Goal: Task Accomplishment & Management: Manage account settings

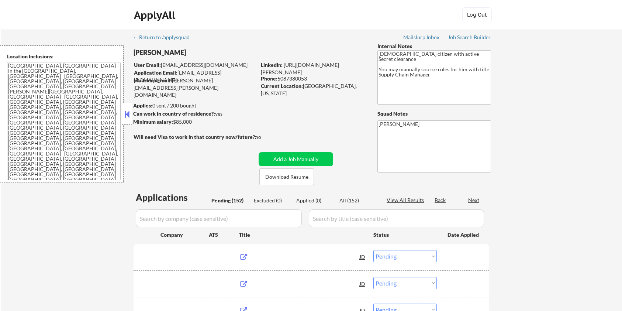
select select ""pending""
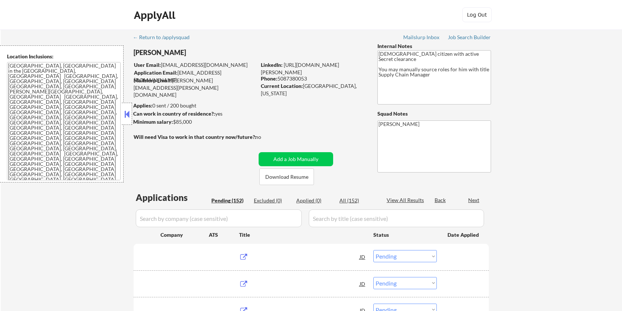
select select ""pending""
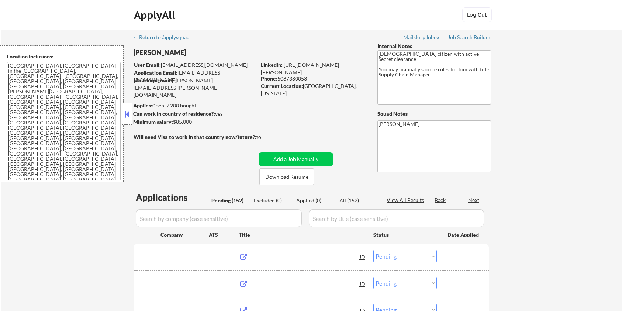
select select ""pending""
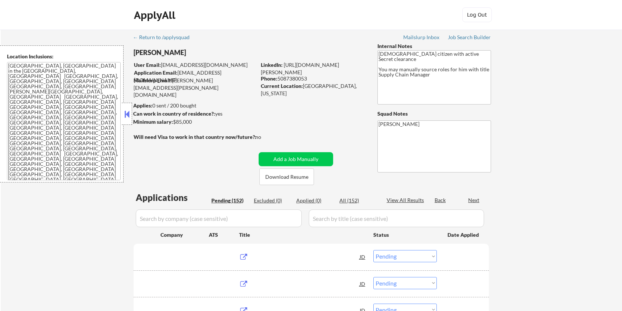
select select ""pending""
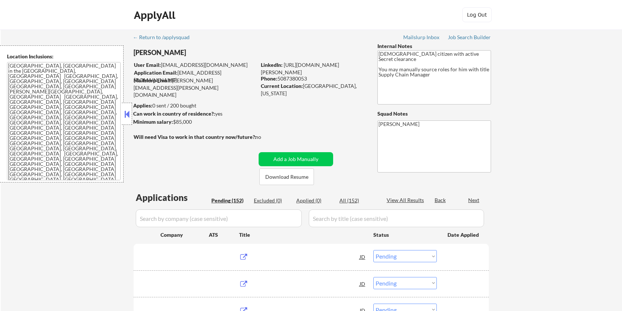
select select ""pending""
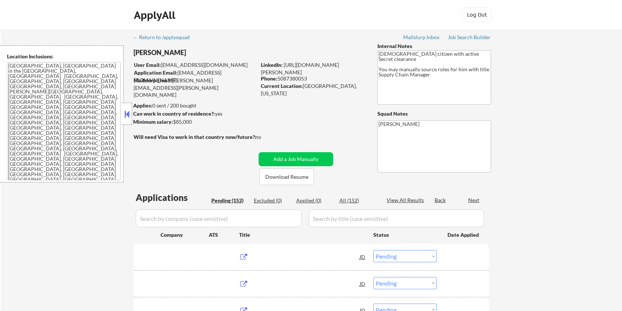
select select ""pending""
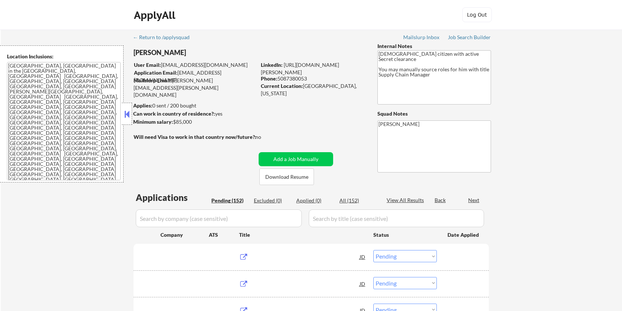
select select ""pending""
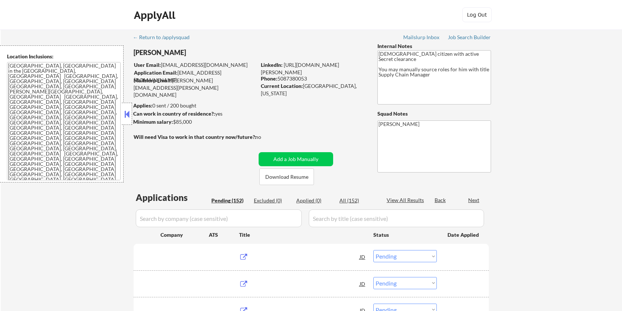
select select ""pending""
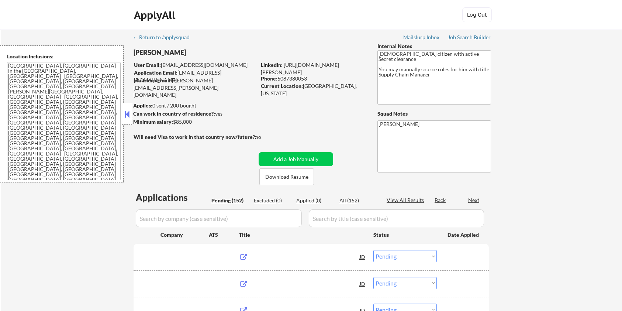
select select ""pending""
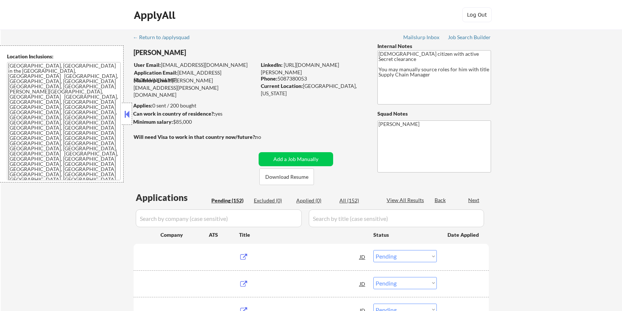
select select ""pending""
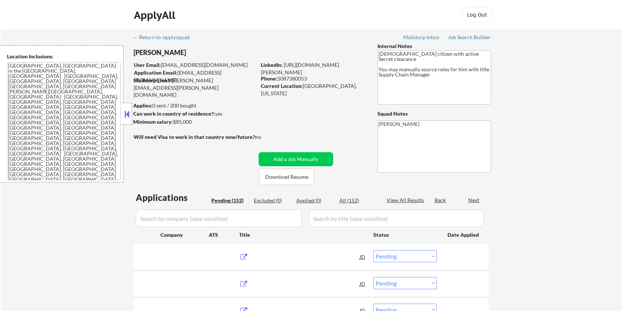
select select ""pending""
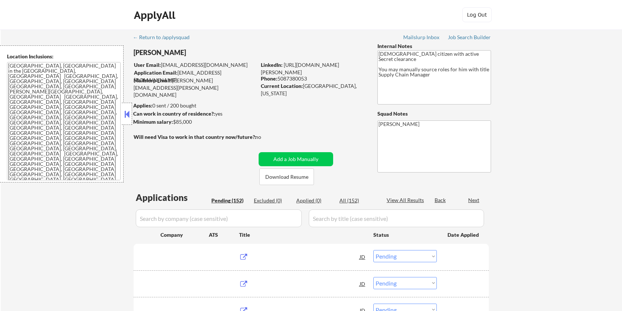
select select ""pending""
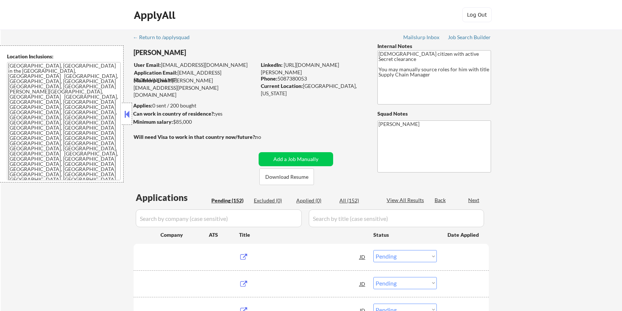
select select ""pending""
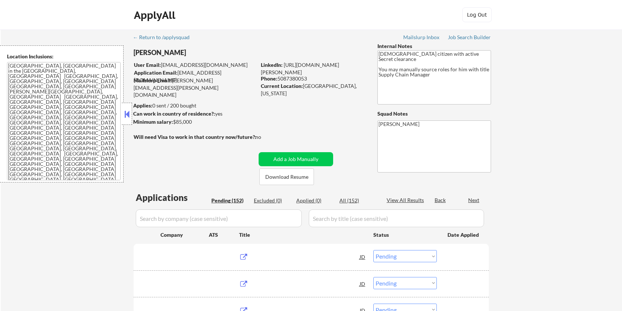
select select ""pending""
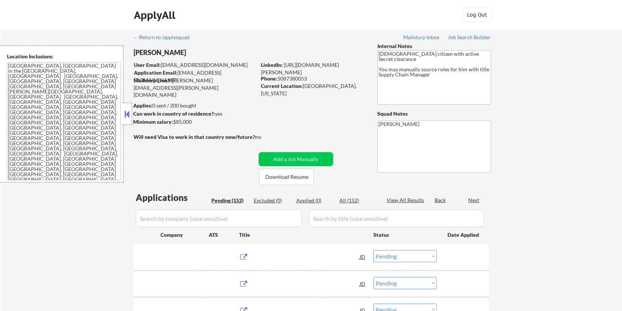
select select ""pending""
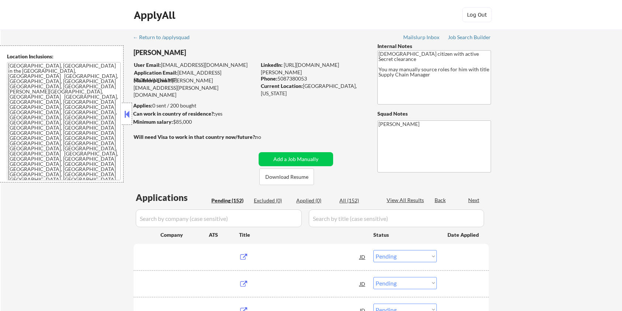
select select ""pending""
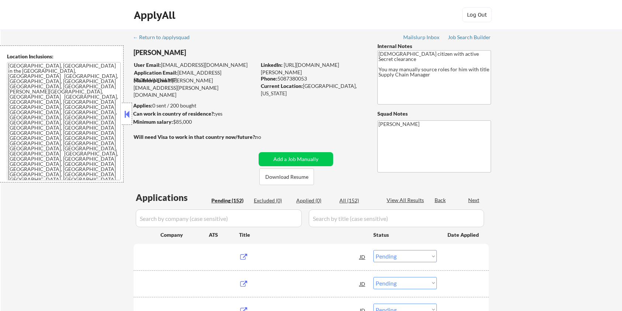
select select ""pending""
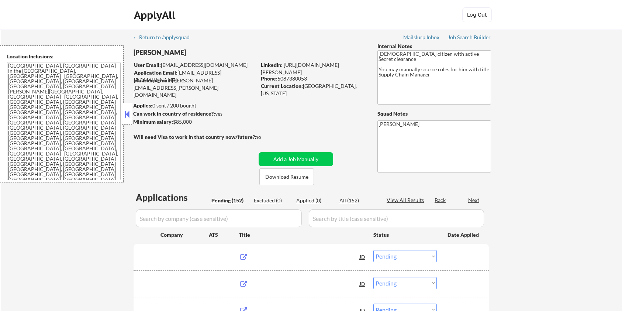
select select ""pending""
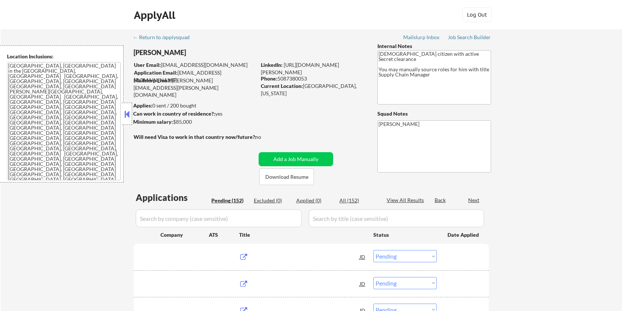
select select ""pending""
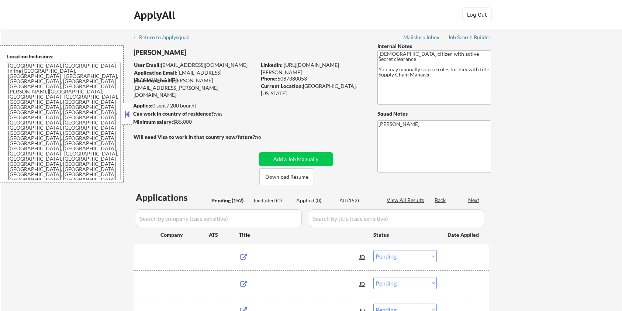
select select ""pending""
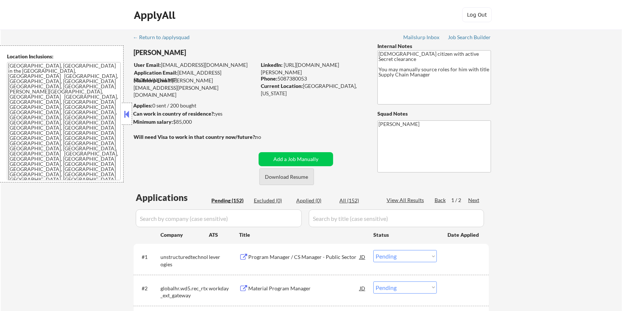
click at [301, 177] on button "Download Resume" at bounding box center [286, 176] width 55 height 17
drag, startPoint x: 175, startPoint y: 52, endPoint x: 134, endPoint y: 50, distance: 41.0
click at [134, 50] on div "[PERSON_NAME]" at bounding box center [210, 52] width 152 height 9
copy div "[PERSON_NAME]"
drag, startPoint x: 302, startPoint y: 85, endPoint x: 342, endPoint y: 87, distance: 40.2
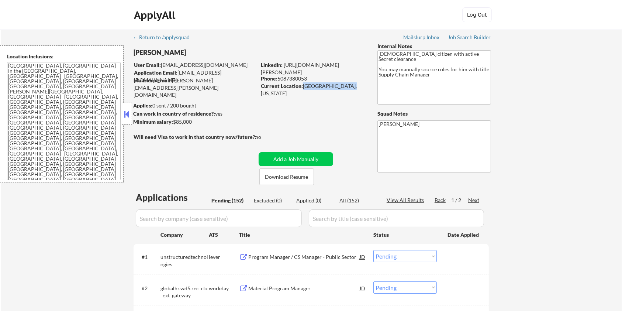
click at [342, 87] on div "Current Location: [GEOGRAPHIC_DATA], [US_STATE]" at bounding box center [313, 89] width 104 height 14
copy div "[GEOGRAPHIC_DATA], [US_STATE]"
drag, startPoint x: 196, startPoint y: 124, endPoint x: 179, endPoint y: 124, distance: 17.7
click at [179, 124] on div "Minimum salary: $85,000" at bounding box center [194, 121] width 123 height 7
drag, startPoint x: 177, startPoint y: 124, endPoint x: 191, endPoint y: 122, distance: 13.8
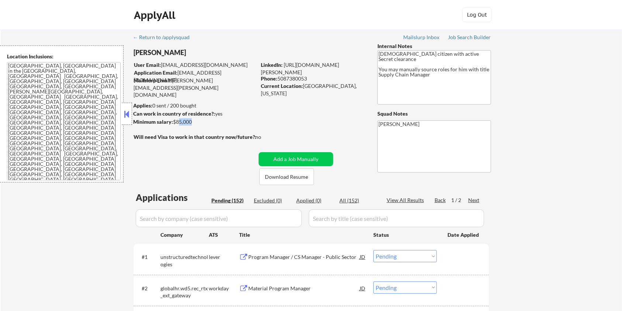
click at [191, 122] on div "Minimum salary: $85,000" at bounding box center [194, 121] width 123 height 7
click at [206, 122] on div "Minimum salary: $85,000" at bounding box center [194, 121] width 123 height 7
drag, startPoint x: 198, startPoint y: 122, endPoint x: 173, endPoint y: 123, distance: 25.8
click at [173, 123] on div "Minimum salary: $85,000" at bounding box center [194, 121] width 123 height 7
copy div "$85,000"
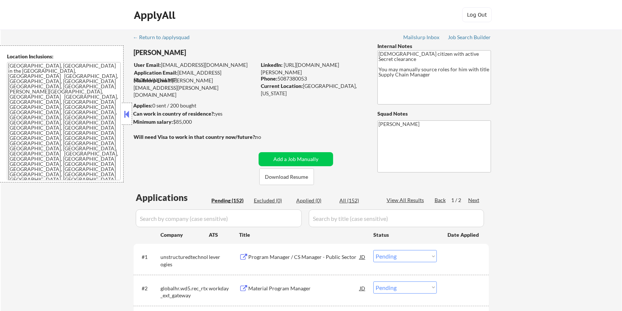
drag, startPoint x: 312, startPoint y: 78, endPoint x: 280, endPoint y: 79, distance: 32.5
click at [280, 79] on div "Phone: [PHONE_NUMBER]" at bounding box center [313, 78] width 104 height 7
copy div "5087380053"
drag, startPoint x: 177, startPoint y: 54, endPoint x: 133, endPoint y: 53, distance: 44.3
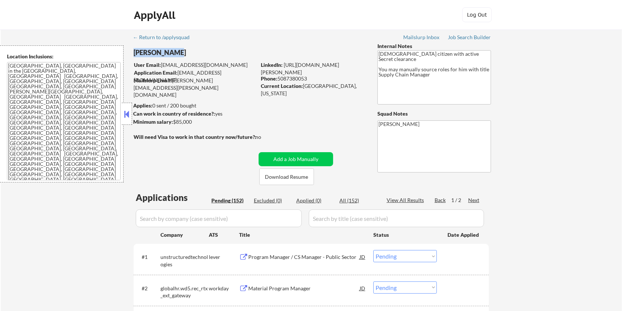
copy div "[PERSON_NAME]"
click at [192, 50] on div "[PERSON_NAME]" at bounding box center [210, 52] width 152 height 9
drag, startPoint x: 187, startPoint y: 51, endPoint x: 135, endPoint y: 52, distance: 52.8
click at [135, 52] on div "[PERSON_NAME]" at bounding box center [210, 52] width 152 height 9
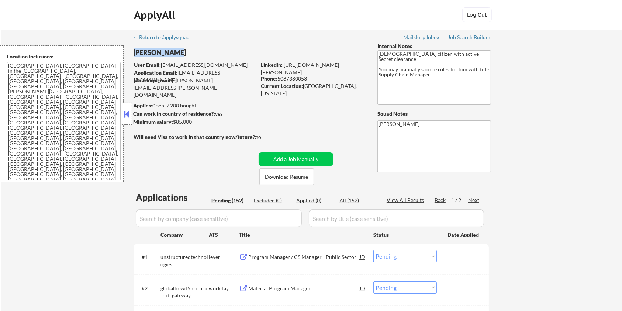
copy div "[PERSON_NAME]"
drag, startPoint x: 310, startPoint y: 78, endPoint x: 280, endPoint y: 79, distance: 30.3
click at [280, 79] on div "Phone: [PHONE_NUMBER]" at bounding box center [313, 78] width 104 height 7
copy div "5087380053"
drag, startPoint x: 304, startPoint y: 86, endPoint x: 352, endPoint y: 86, distance: 47.6
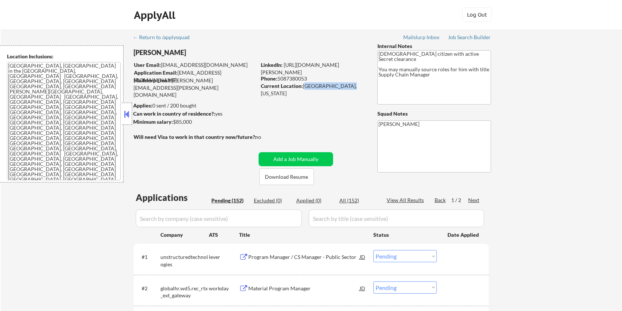
click at [352, 86] on div "Current Location: [GEOGRAPHIC_DATA], [US_STATE]" at bounding box center [313, 89] width 104 height 14
copy div "[GEOGRAPHIC_DATA], [US_STATE]"
drag, startPoint x: 186, startPoint y: 49, endPoint x: 135, endPoint y: 56, distance: 51.4
click at [135, 56] on div "[PERSON_NAME]" at bounding box center [210, 52] width 152 height 9
copy div "[PERSON_NAME]"
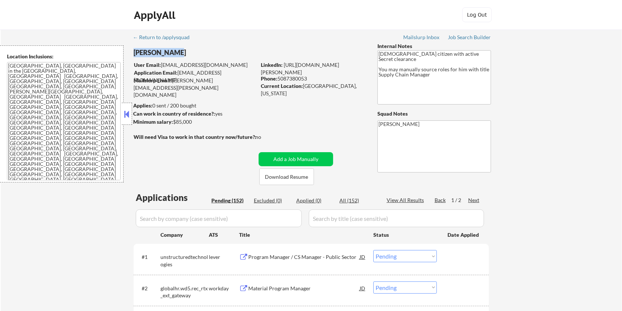
click at [186, 52] on div "[PERSON_NAME]" at bounding box center [210, 52] width 152 height 9
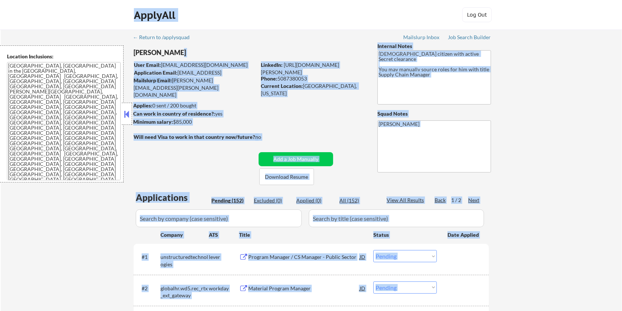
drag, startPoint x: 181, startPoint y: 52, endPoint x: 131, endPoint y: 55, distance: 49.9
click at [131, 55] on body "← Return to /applysquad Mailslurp Inbox Job Search Builder [PERSON_NAME] User E…" at bounding box center [311, 155] width 622 height 311
click at [185, 50] on div "[PERSON_NAME]" at bounding box center [210, 52] width 152 height 9
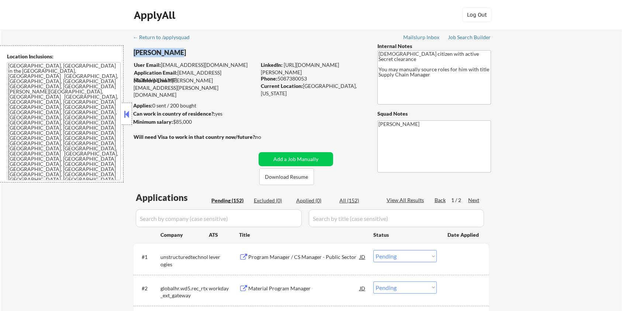
drag, startPoint x: 175, startPoint y: 50, endPoint x: 133, endPoint y: 52, distance: 42.5
drag, startPoint x: 304, startPoint y: 87, endPoint x: 341, endPoint y: 84, distance: 37.4
click at [341, 84] on div "Current Location: [GEOGRAPHIC_DATA], [US_STATE]" at bounding box center [313, 89] width 104 height 14
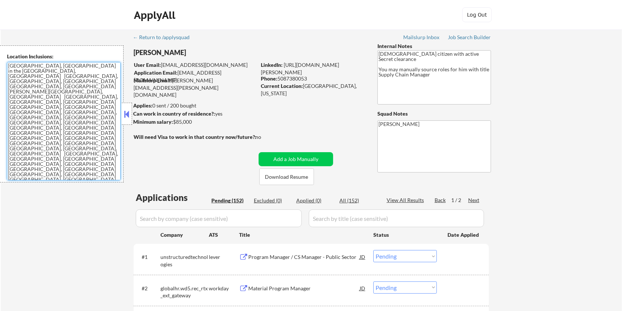
drag, startPoint x: 7, startPoint y: 66, endPoint x: 113, endPoint y: 136, distance: 126.5
click at [113, 136] on textarea "[GEOGRAPHIC_DATA], [GEOGRAPHIC_DATA] in the [GEOGRAPHIC_DATA], [GEOGRAPHIC_DATA…" at bounding box center [64, 121] width 114 height 118
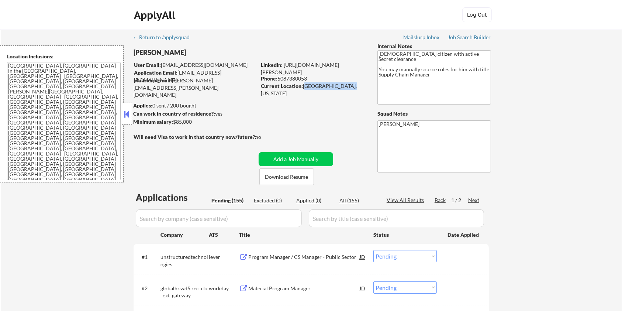
drag, startPoint x: 303, startPoint y: 86, endPoint x: 339, endPoint y: 86, distance: 35.8
click at [339, 86] on div "Current Location: [GEOGRAPHIC_DATA], [US_STATE]" at bounding box center [313, 89] width 104 height 14
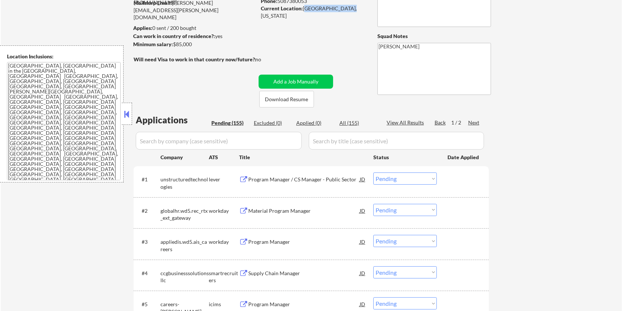
scroll to position [98, 0]
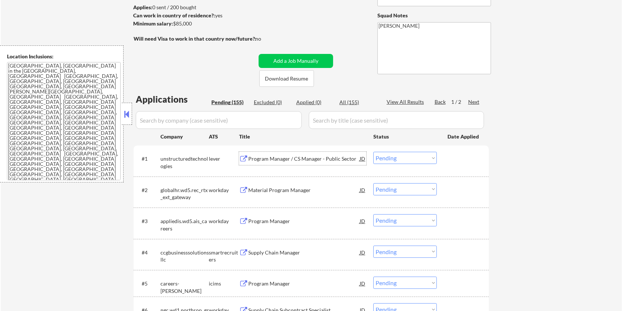
click at [266, 157] on div "Program Manager / CS Manager - Public Sector" at bounding box center [303, 158] width 111 height 7
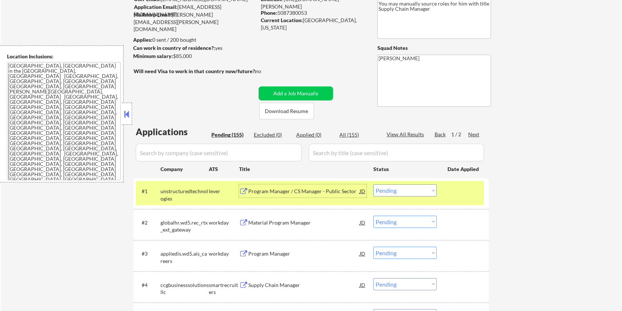
scroll to position [49, 0]
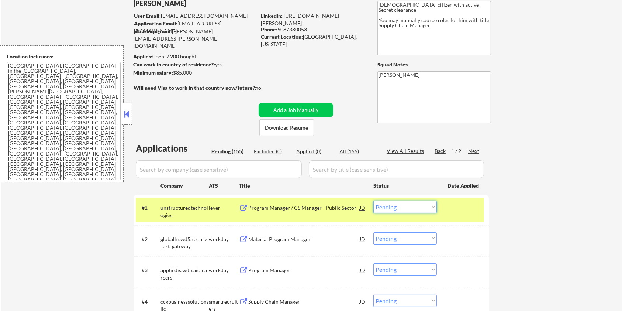
click at [403, 208] on select "Choose an option... Pending Applied Excluded (Questions) Excluded (Expired) Exc…" at bounding box center [404, 207] width 63 height 12
click at [373, 201] on select "Choose an option... Pending Applied Excluded (Questions) Excluded (Expired) Exc…" at bounding box center [404, 207] width 63 height 12
select select ""pending""
